Goal: Transaction & Acquisition: Download file/media

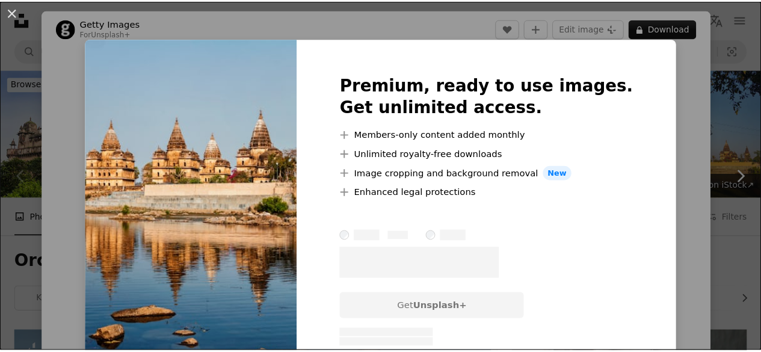
scroll to position [385, 0]
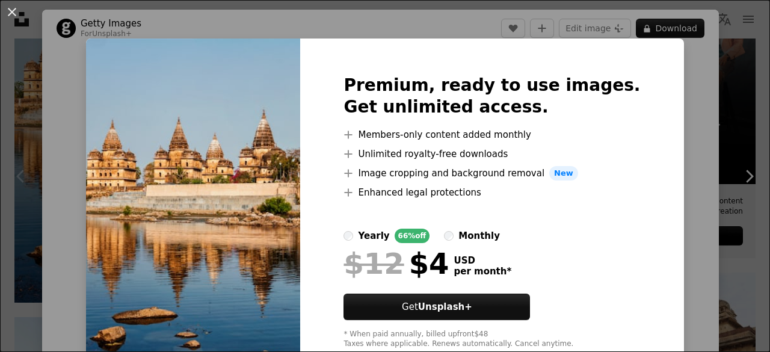
click at [671, 228] on div "An X shape Premium, ready to use images. Get unlimited access. A plus sign Memb…" at bounding box center [385, 176] width 770 height 352
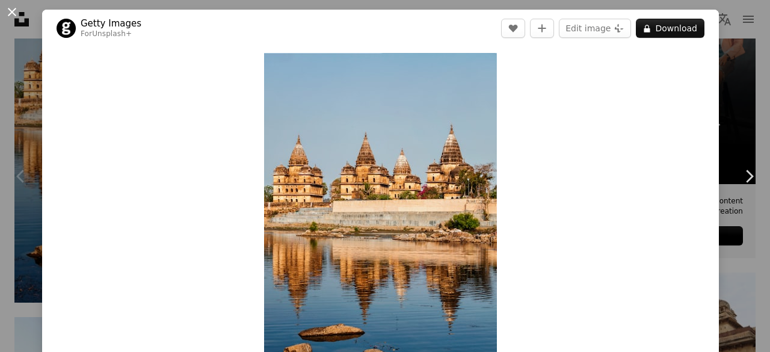
click at [11, 5] on button "An X shape" at bounding box center [12, 12] width 14 height 14
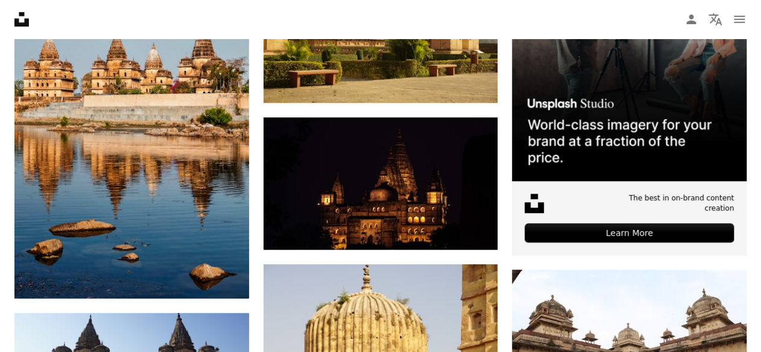
click at [336, 27] on nav "Unsplash logo Unsplash Home A photo Pen Tool A compass A stack of folders Downl…" at bounding box center [380, 19] width 761 height 39
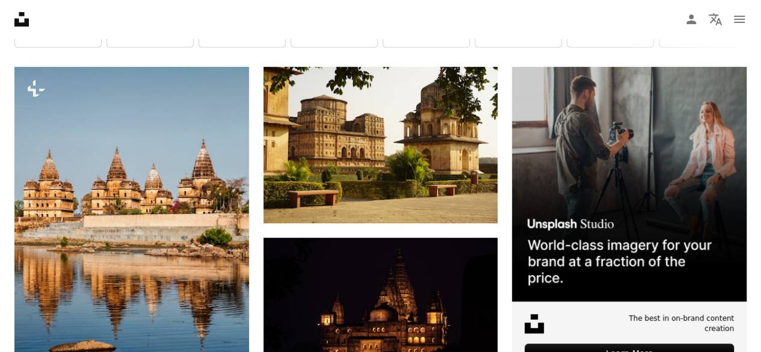
scroll to position [241, 0]
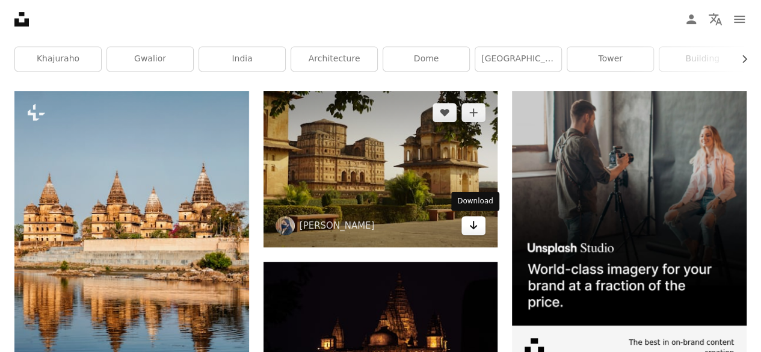
click at [469, 223] on icon "Arrow pointing down" at bounding box center [474, 225] width 10 height 14
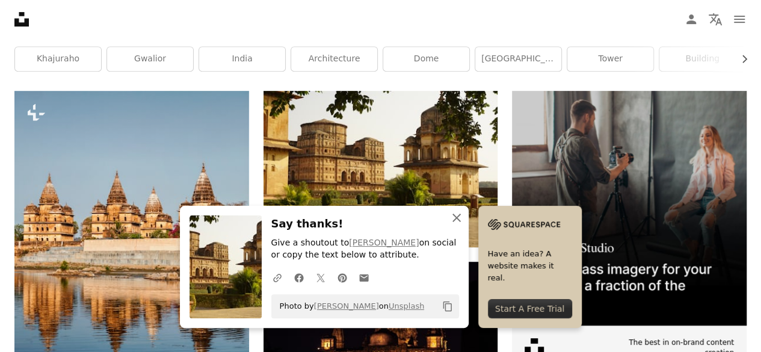
click at [457, 221] on icon "An X shape" at bounding box center [456, 218] width 14 height 14
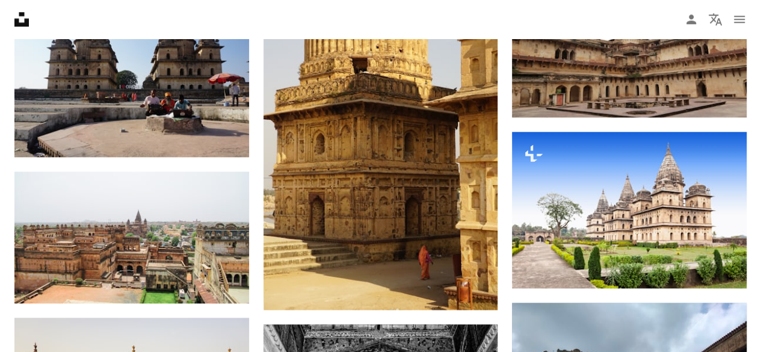
scroll to position [698, 0]
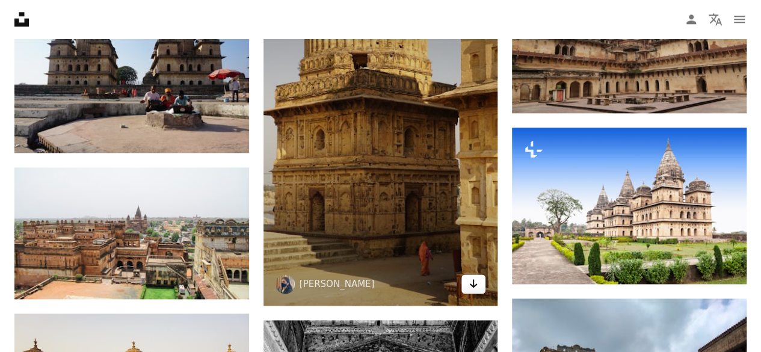
click at [469, 287] on icon "Arrow pointing down" at bounding box center [474, 283] width 10 height 14
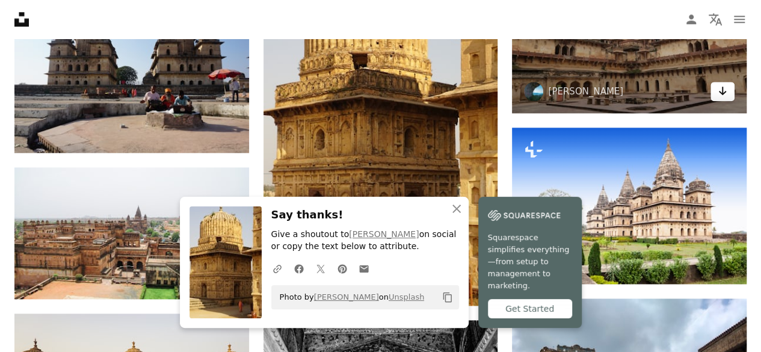
click at [720, 87] on icon "Arrow pointing down" at bounding box center [723, 91] width 10 height 14
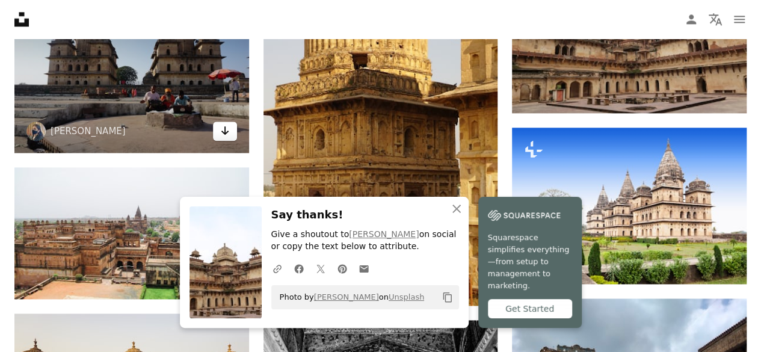
click at [220, 128] on icon "Arrow pointing down" at bounding box center [225, 130] width 10 height 14
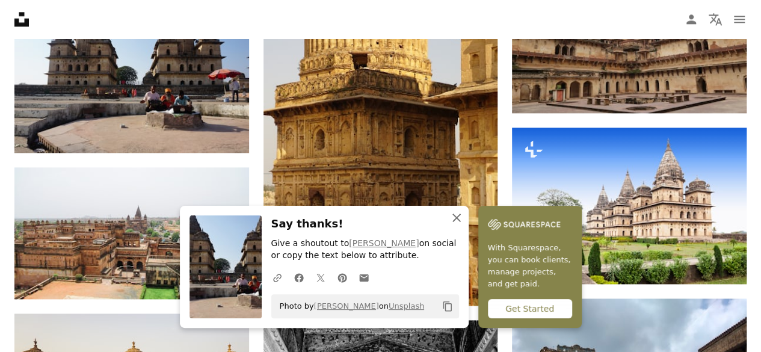
click at [452, 222] on icon "button" at bounding box center [456, 218] width 8 height 8
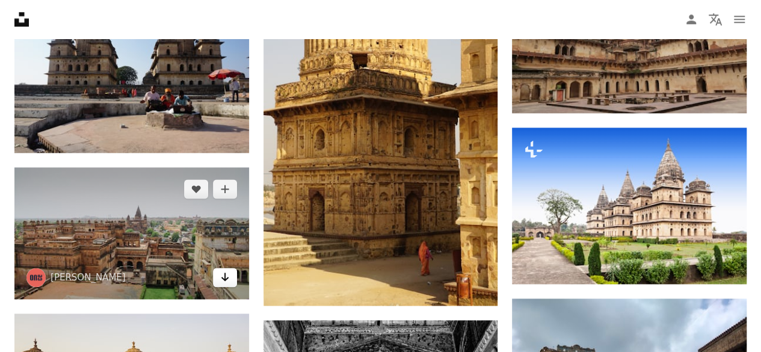
click at [226, 278] on icon "Download" at bounding box center [225, 277] width 8 height 8
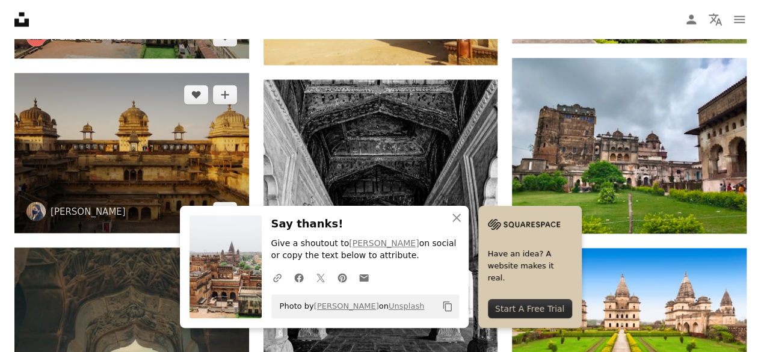
scroll to position [963, 0]
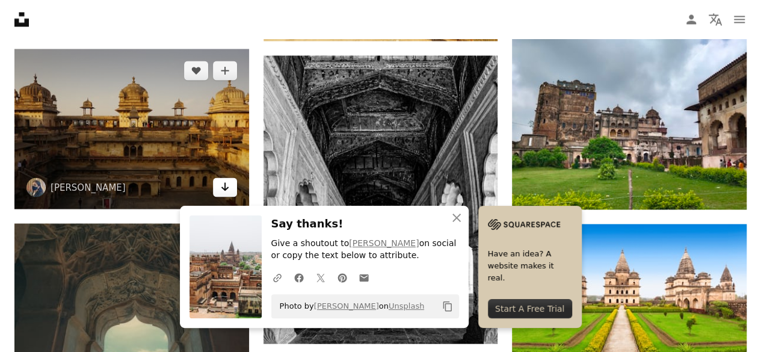
click at [226, 185] on icon "Arrow pointing down" at bounding box center [225, 186] width 10 height 14
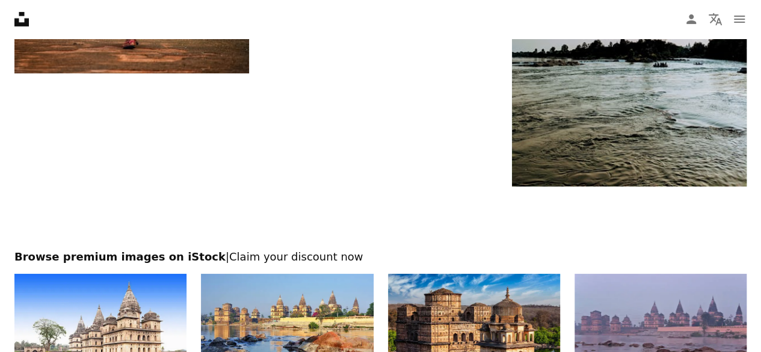
scroll to position [2021, 0]
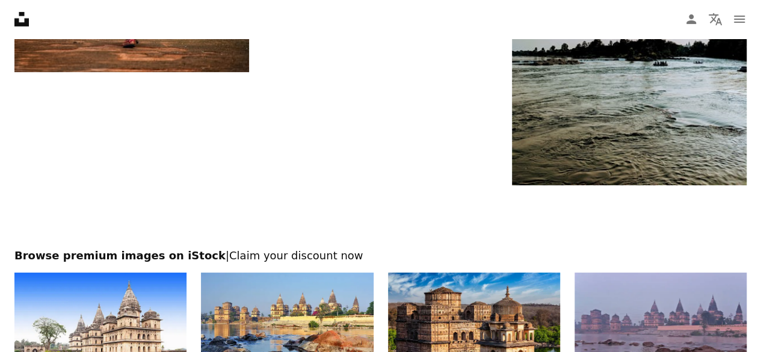
click at [434, 210] on div at bounding box center [380, 216] width 761 height 63
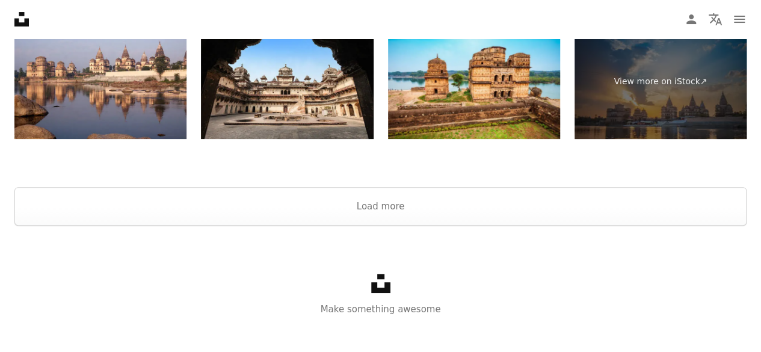
scroll to position [2409, 0]
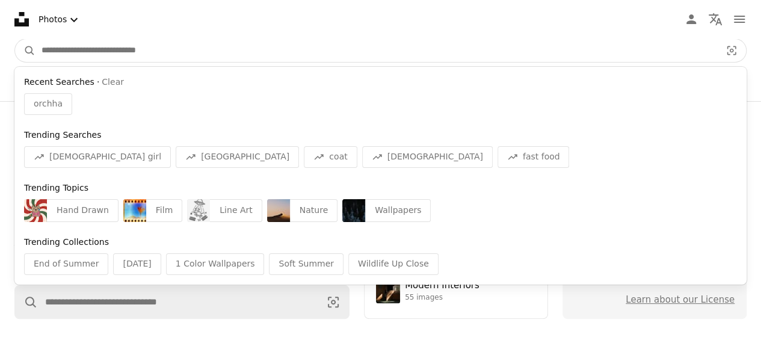
click at [149, 45] on input "Find visuals sitewide" at bounding box center [376, 50] width 682 height 23
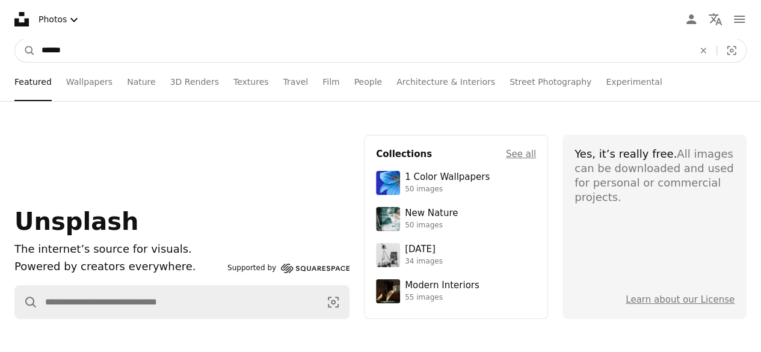
type input "******"
click button "A magnifying glass" at bounding box center [25, 50] width 20 height 23
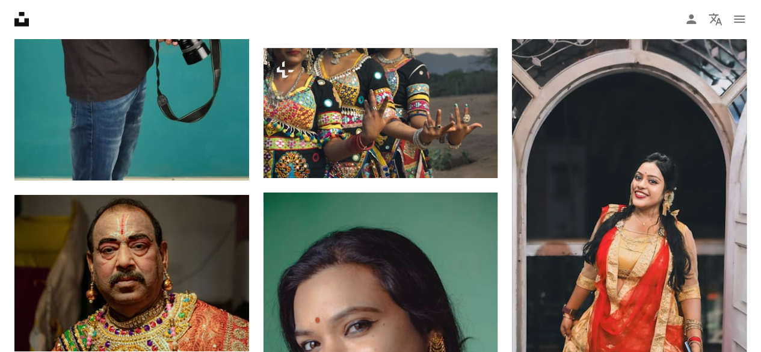
scroll to position [1949, 0]
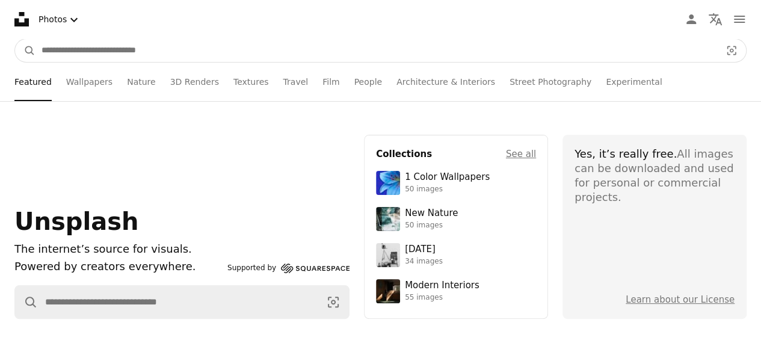
click at [153, 52] on input "Find visuals sitewide" at bounding box center [376, 50] width 682 height 23
type input "**********"
click button "A magnifying glass" at bounding box center [25, 50] width 20 height 23
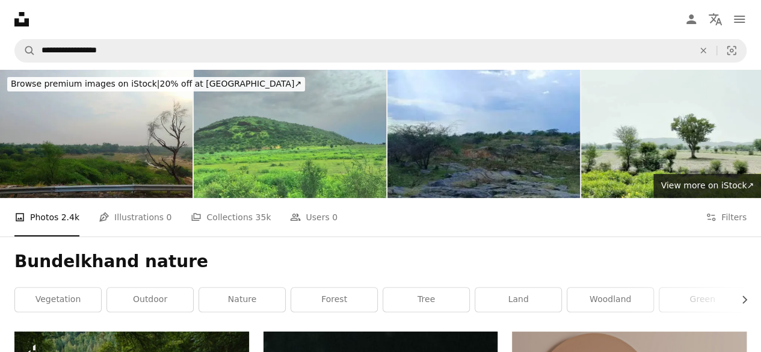
click at [267, 244] on div "Bundelkhand nature Chevron right vegetation outdoor nature forest tree land woo…" at bounding box center [380, 283] width 761 height 95
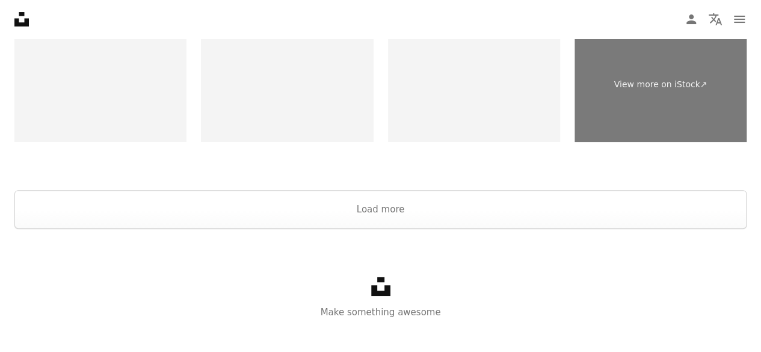
scroll to position [2391, 0]
